Goal: Task Accomplishment & Management: Manage account settings

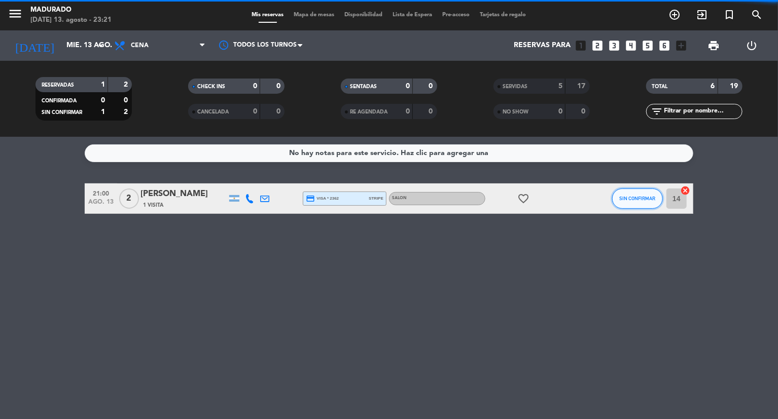
click at [627, 197] on span "SIN CONFIRMAR" at bounding box center [638, 199] width 36 height 6
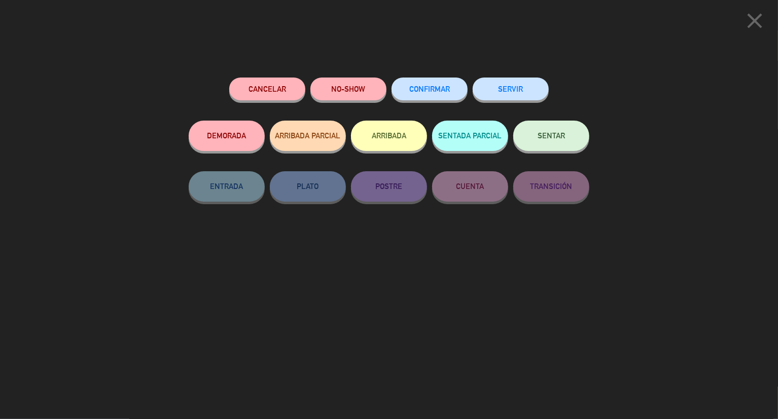
click at [505, 95] on button "SERVIR" at bounding box center [511, 89] width 76 height 23
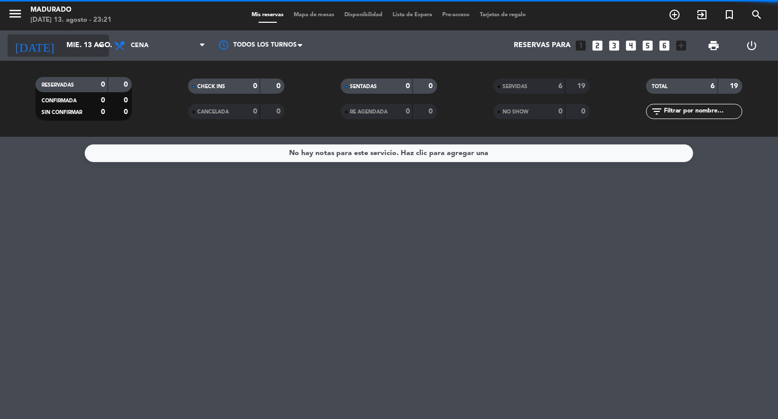
click at [81, 46] on input "mié. 13 ago." at bounding box center [109, 46] width 96 height 18
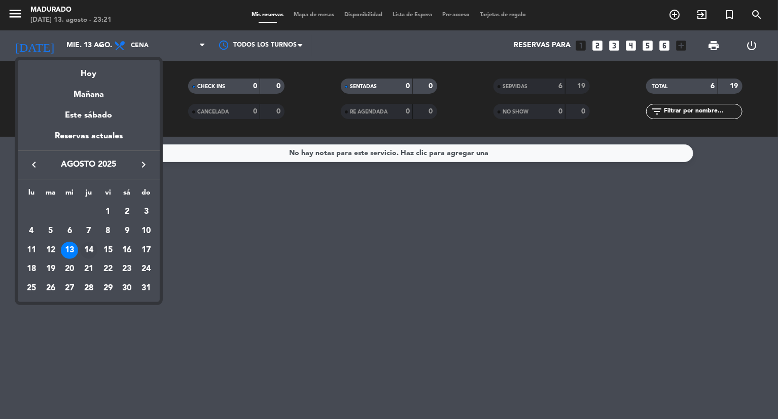
click at [89, 250] on div "14" at bounding box center [88, 250] width 17 height 17
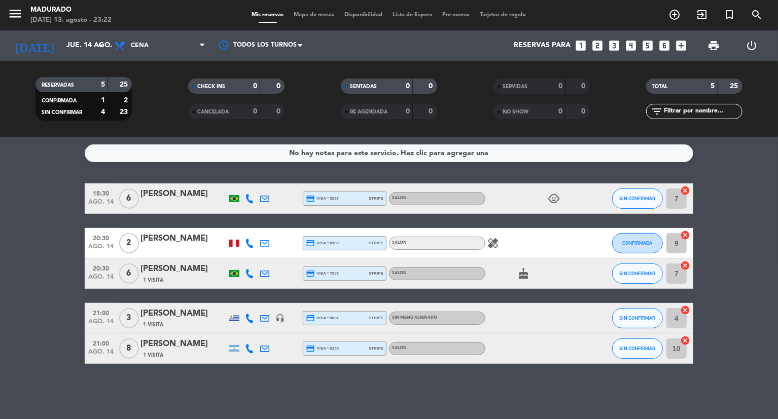
click at [515, 235] on div "healing" at bounding box center [530, 243] width 91 height 30
click at [488, 243] on icon "healing" at bounding box center [493, 243] width 12 height 12
click at [526, 280] on div "cake" at bounding box center [530, 274] width 91 height 30
click at [82, 49] on input "jue. 14 ago." at bounding box center [109, 46] width 96 height 18
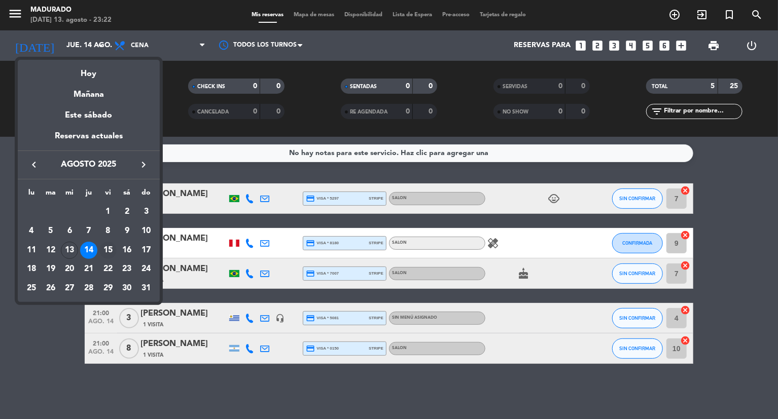
click at [103, 254] on div "15" at bounding box center [107, 250] width 17 height 17
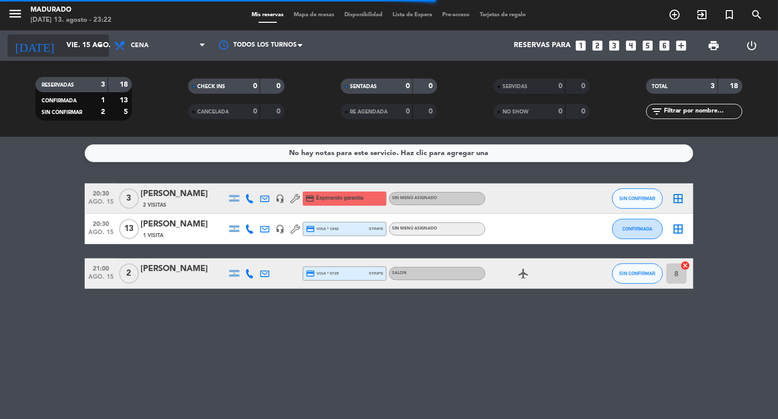
click at [89, 45] on input "vie. 15 ago." at bounding box center [109, 46] width 96 height 18
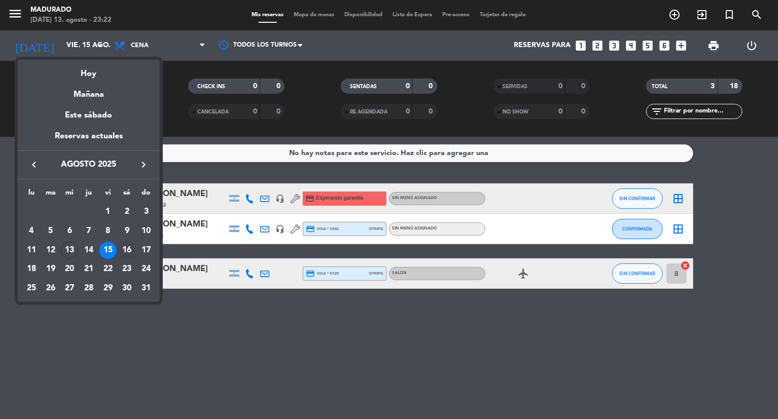
click at [128, 248] on div "16" at bounding box center [126, 250] width 17 height 17
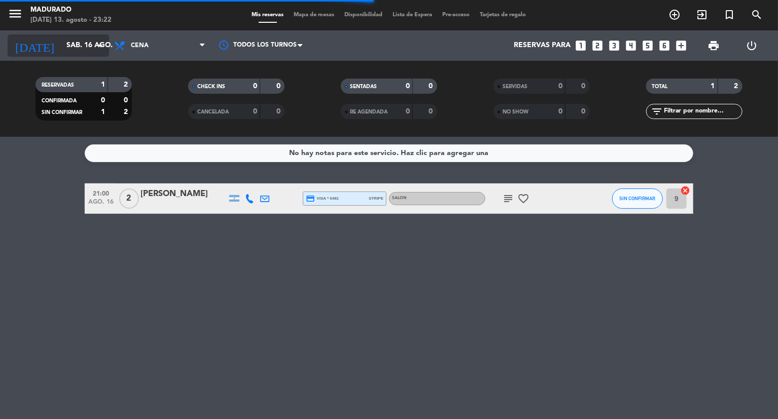
click at [63, 38] on input "sáb. 16 ago." at bounding box center [109, 46] width 96 height 18
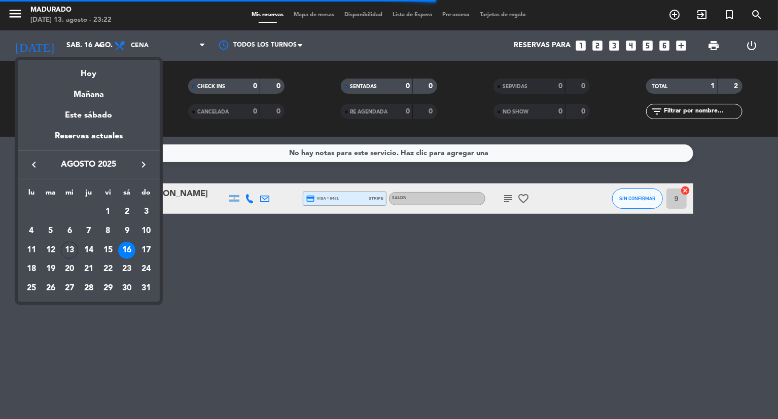
click at [142, 254] on div "17" at bounding box center [145, 250] width 17 height 17
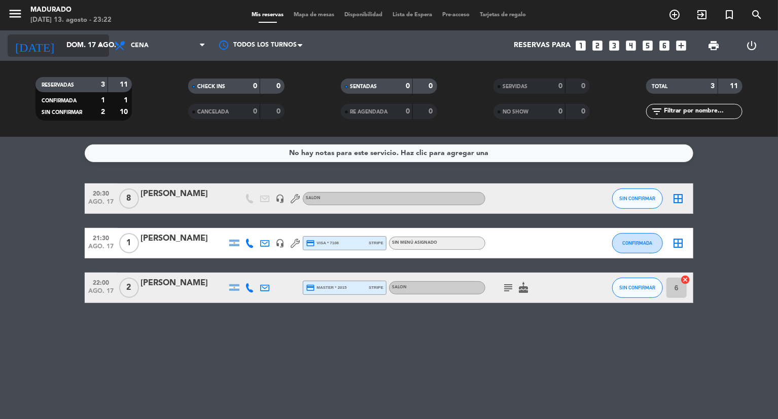
click at [82, 41] on input "dom. 17 ago." at bounding box center [109, 46] width 96 height 18
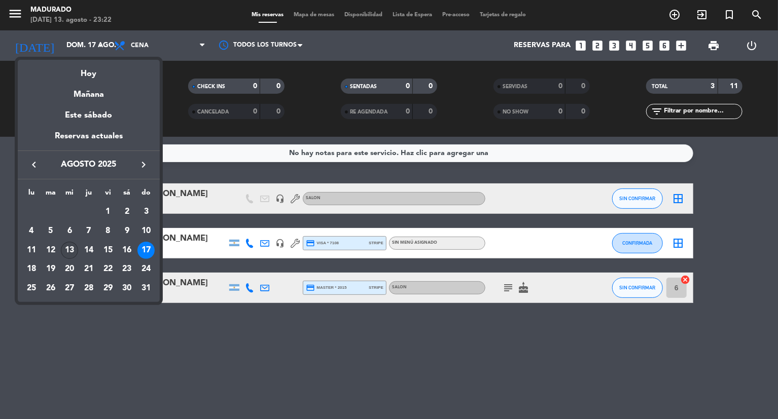
click at [77, 250] on div "13" at bounding box center [69, 250] width 17 height 17
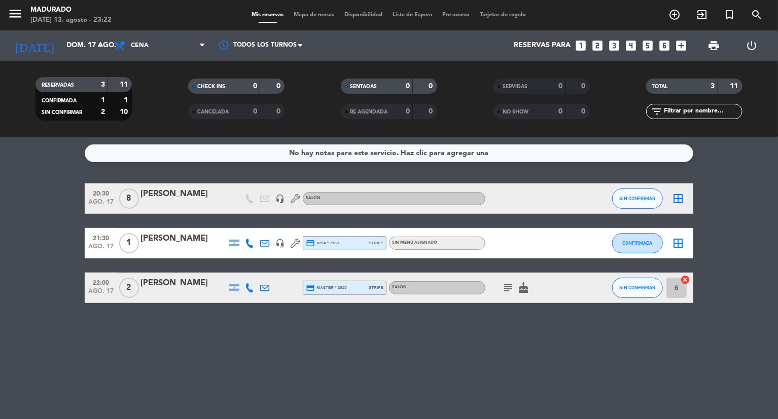
type input "mié. 13 ago."
